Goal: Find contact information: Find contact information

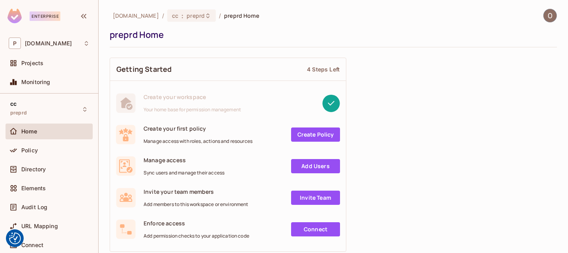
click at [168, 22] on div "pluto.tv / cc : preprd / preprd Home" at bounding box center [185, 16] width 150 height 14
click at [187, 17] on span "preprd" at bounding box center [196, 15] width 18 height 7
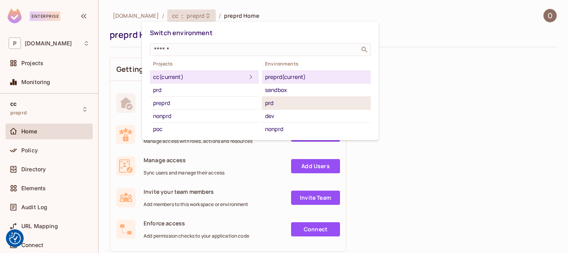
click at [275, 104] on div "prd" at bounding box center [316, 102] width 103 height 9
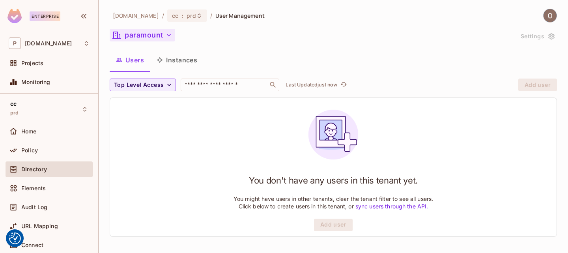
click at [156, 33] on button "paramount" at bounding box center [143, 35] width 66 height 13
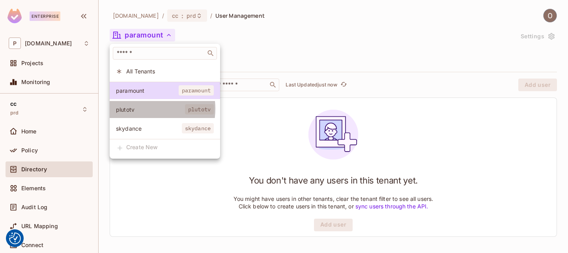
click at [140, 109] on span "plutotv" at bounding box center [150, 109] width 69 height 7
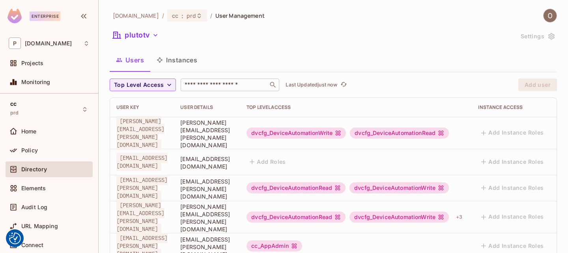
click at [228, 88] on input "text" at bounding box center [224, 85] width 83 height 8
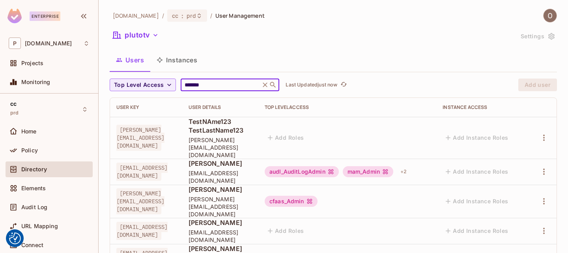
type input "*******"
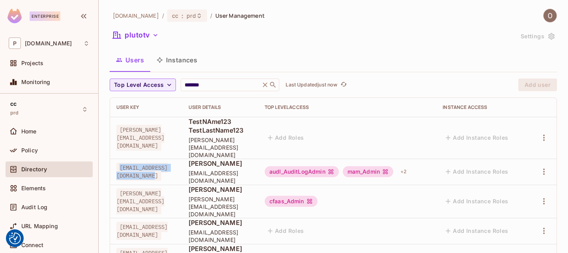
drag, startPoint x: 210, startPoint y: 156, endPoint x: 119, endPoint y: 157, distance: 91.5
click at [119, 163] on span "[EMAIL_ADDRESS][DOMAIN_NAME]" at bounding box center [141, 172] width 51 height 18
click at [206, 82] on input "*******" at bounding box center [220, 85] width 75 height 8
drag, startPoint x: 280, startPoint y: 150, endPoint x: 219, endPoint y: 153, distance: 61.3
click at [219, 159] on tr "[EMAIL_ADDRESS][DOMAIN_NAME] [PERSON_NAME] [EMAIL_ADDRESS][DOMAIN_NAME] audl_Au…" at bounding box center [333, 172] width 447 height 26
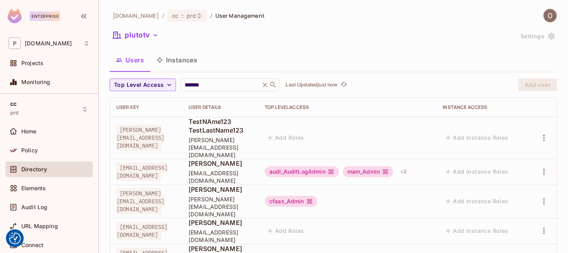
copy tr "[PERSON_NAME]"
